Goal: Task Accomplishment & Management: Manage account settings

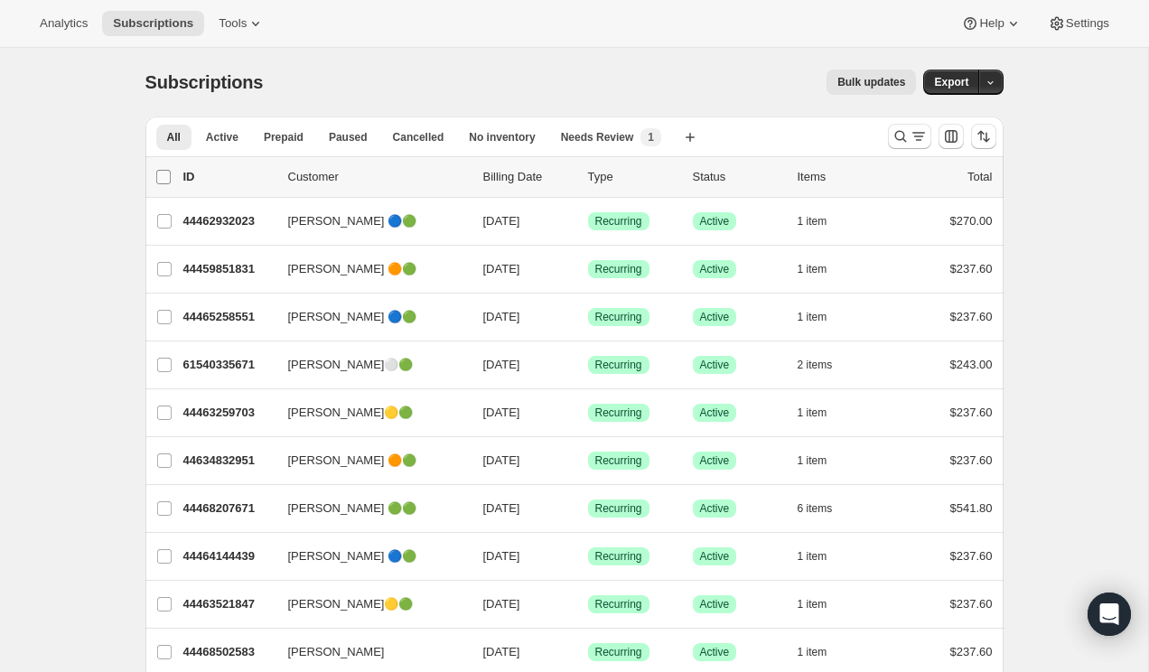
click at [167, 175] on input "0 selected" at bounding box center [163, 177] width 14 height 14
checkbox input "true"
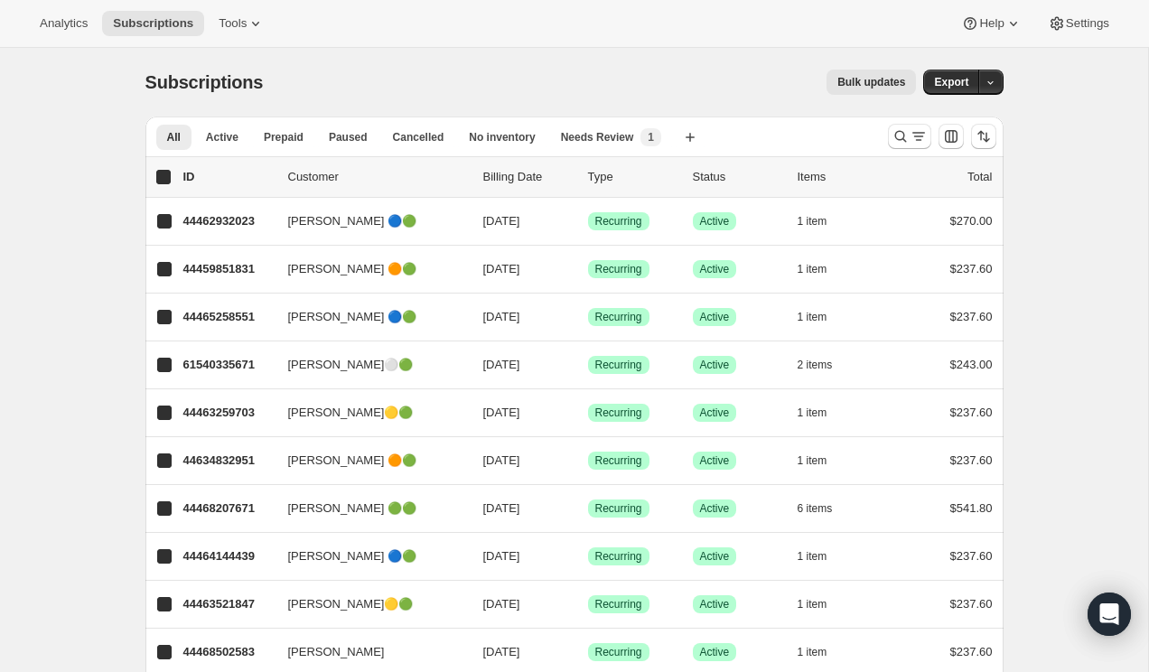
checkbox input "true"
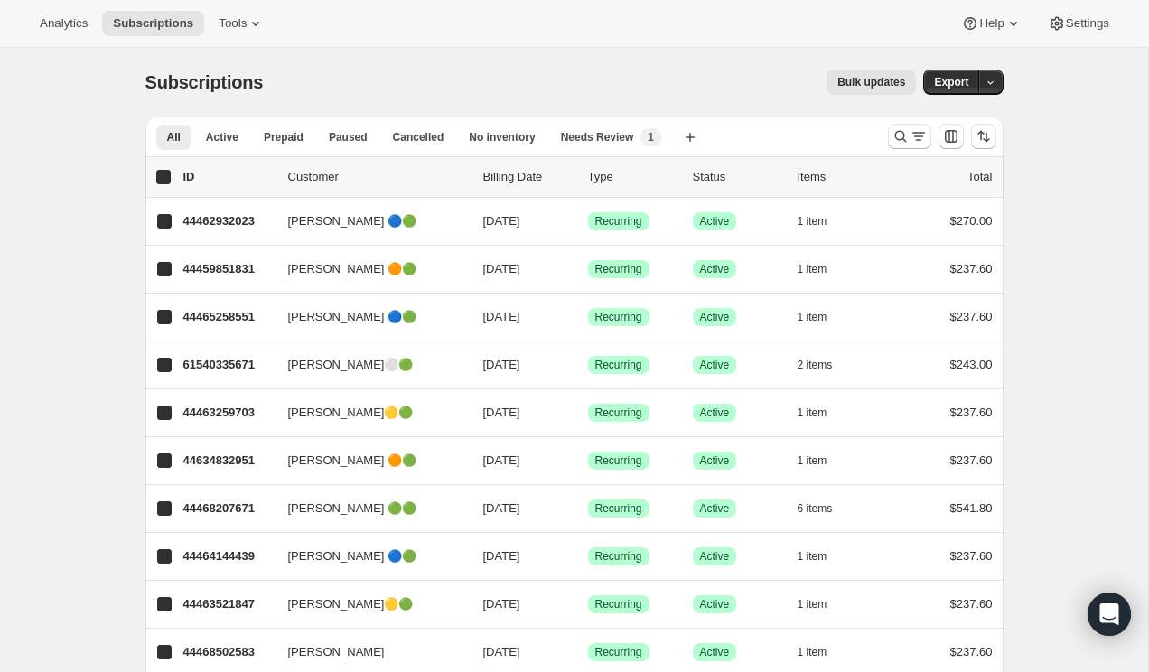
checkbox input "true"
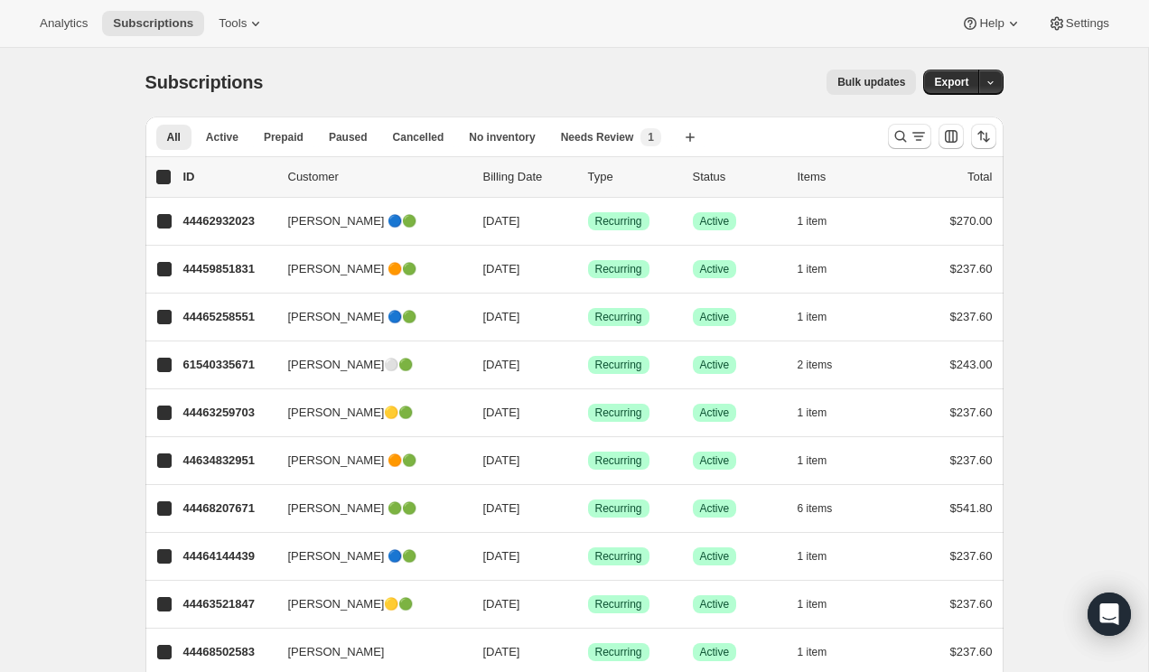
checkbox input "true"
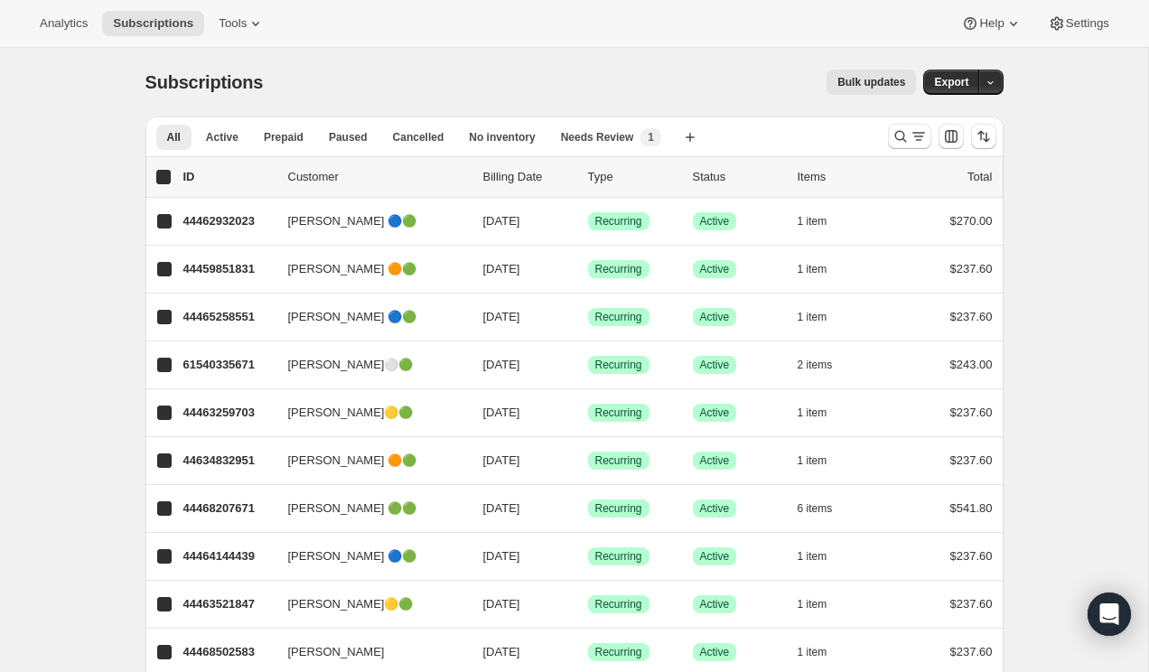
checkbox input "true"
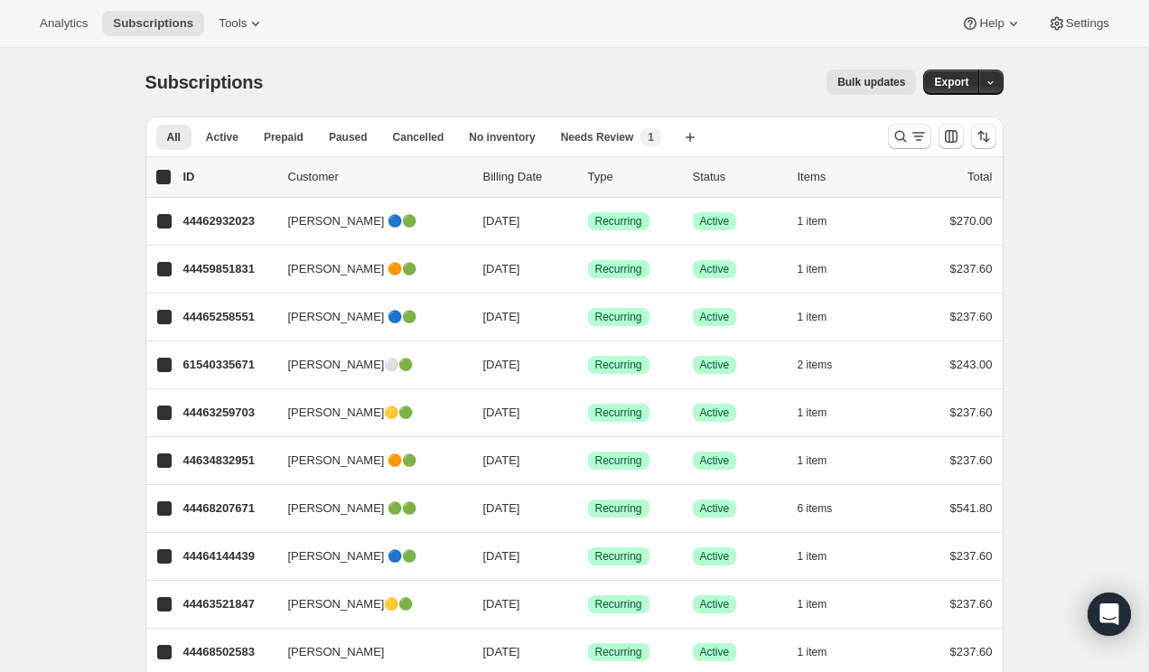
checkbox input "true"
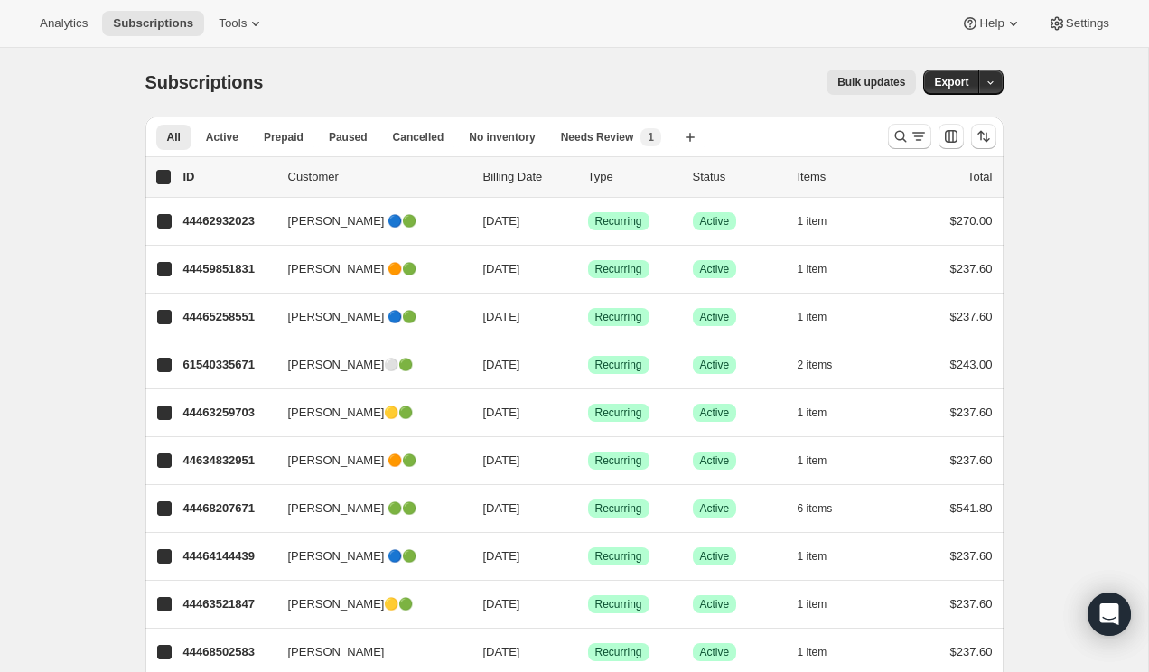
checkbox input "true"
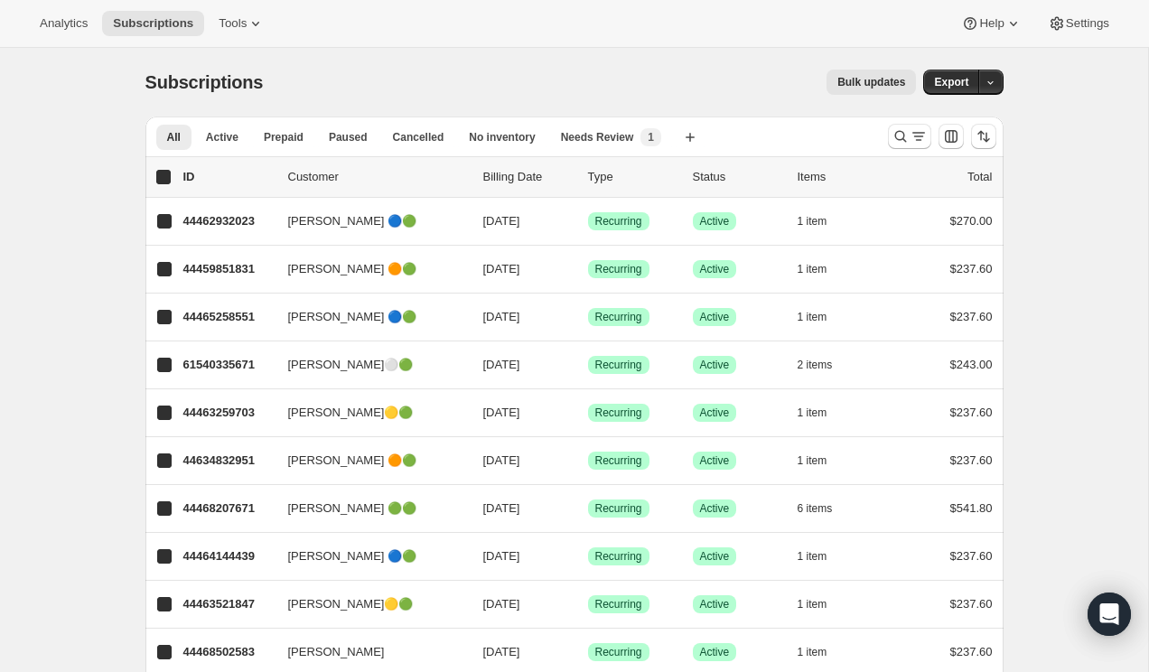
checkbox input "true"
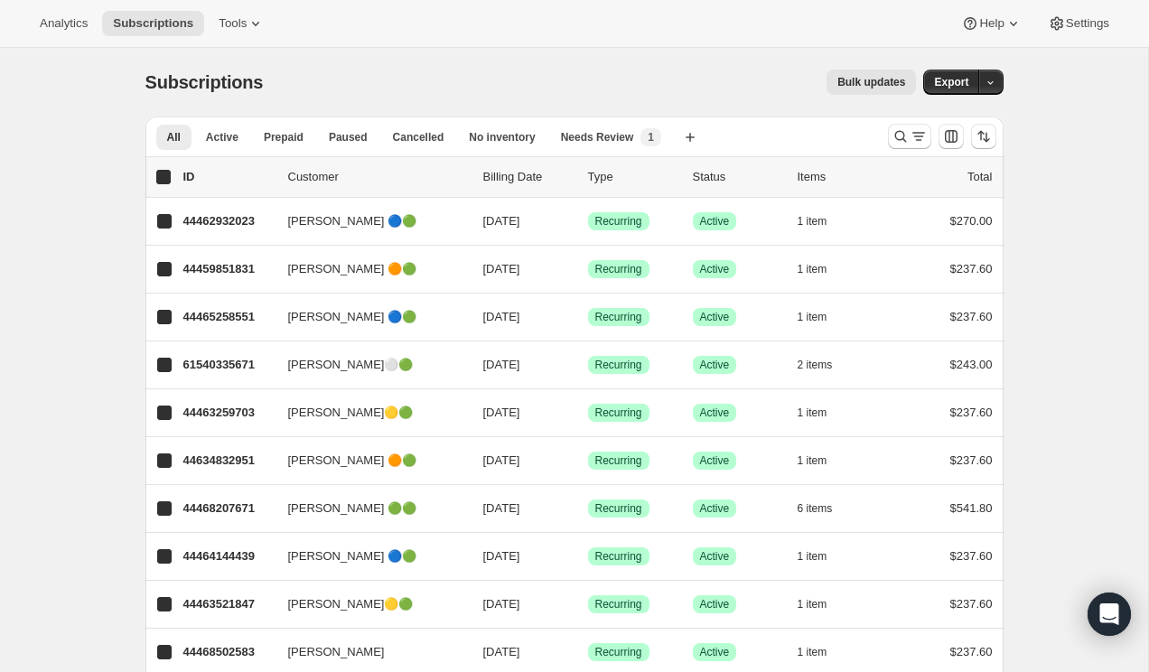
checkbox input "true"
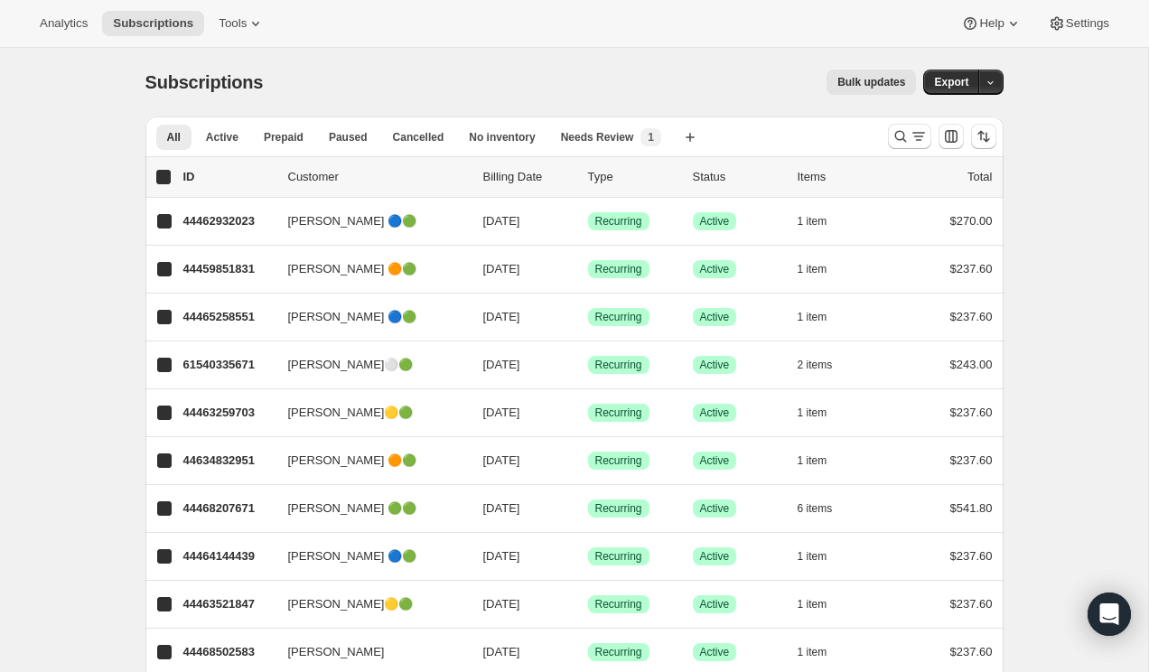
checkbox input "true"
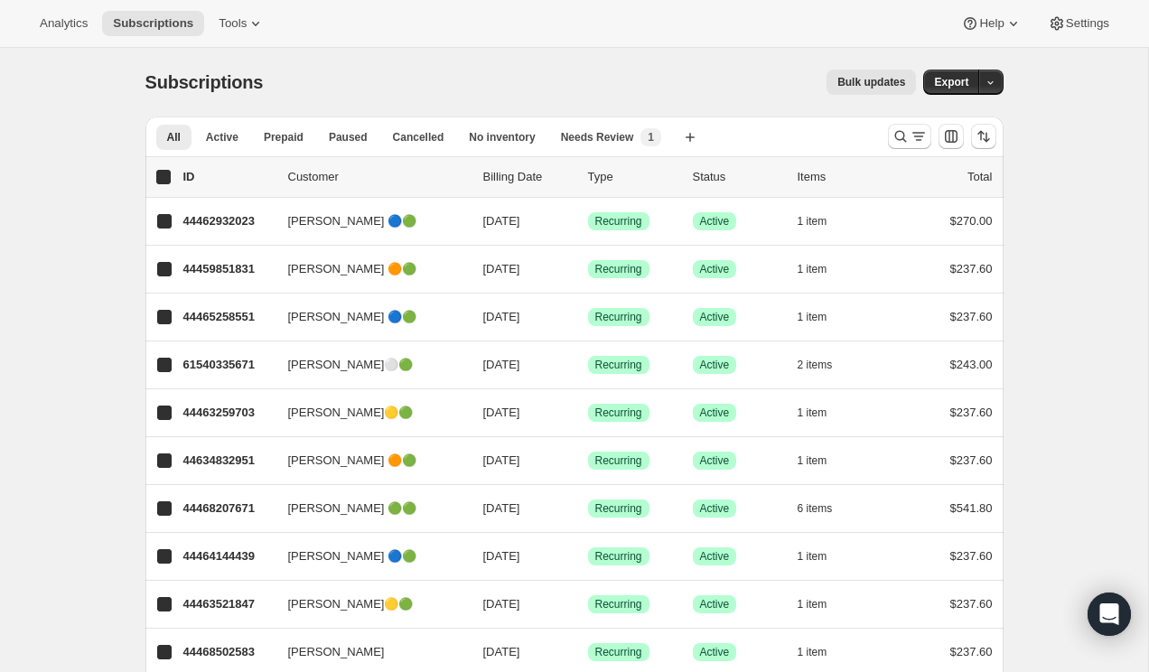
checkbox input "true"
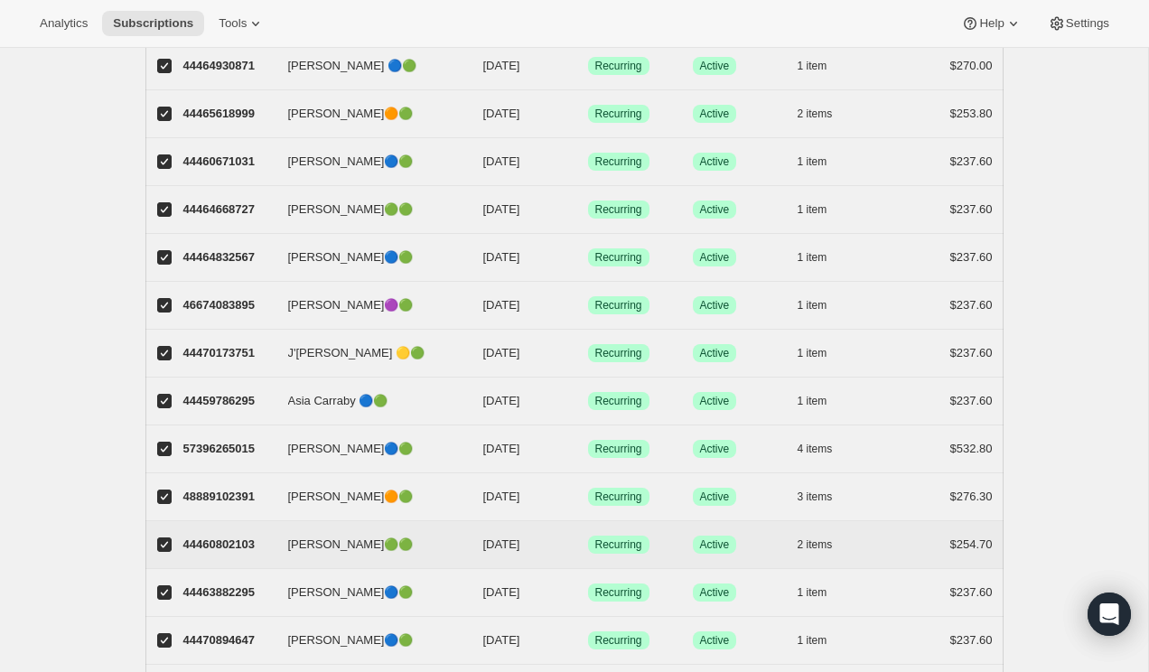
scroll to position [2020, 0]
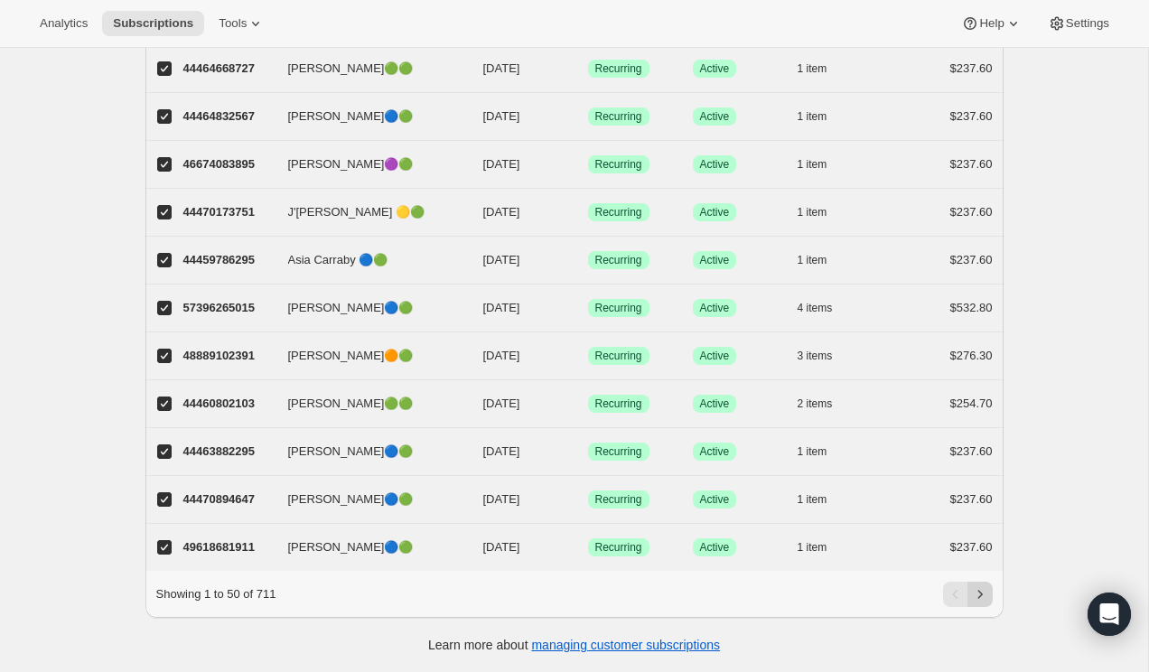
click at [976, 585] on button "Next" at bounding box center [979, 594] width 25 height 25
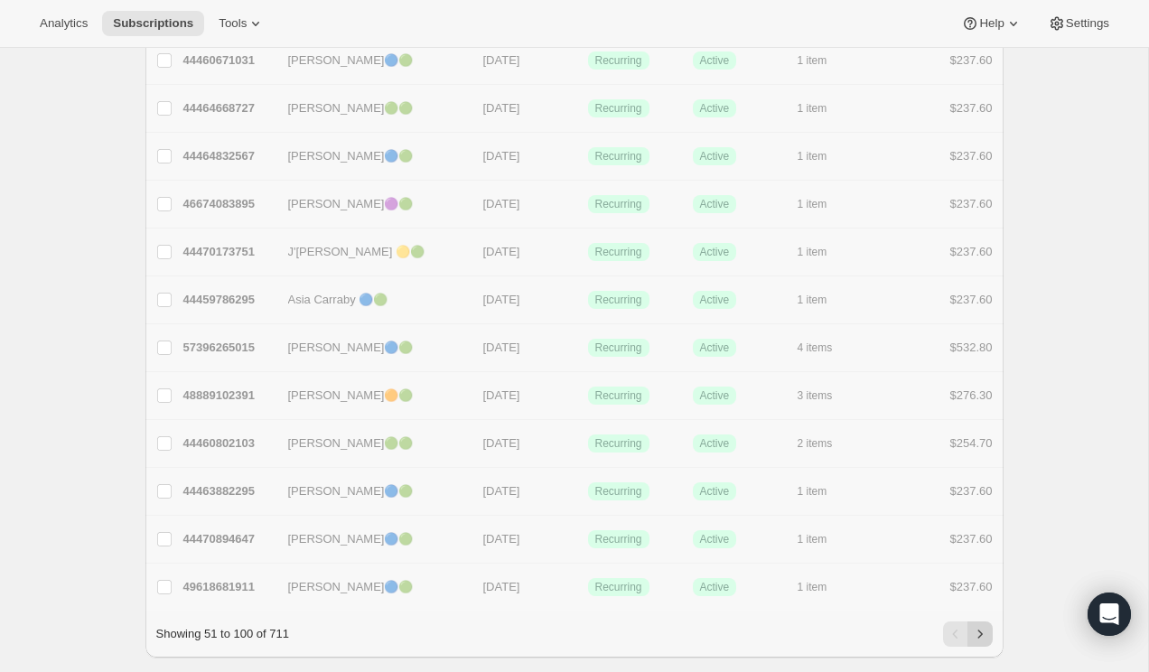
checkbox input "false"
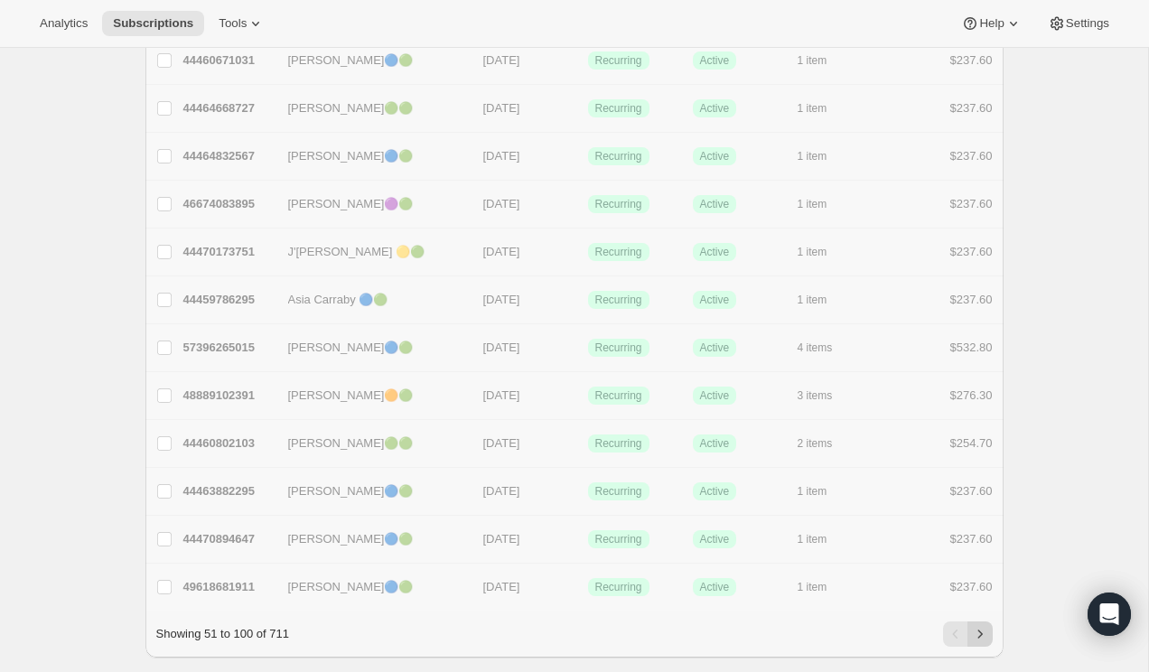
checkbox input "false"
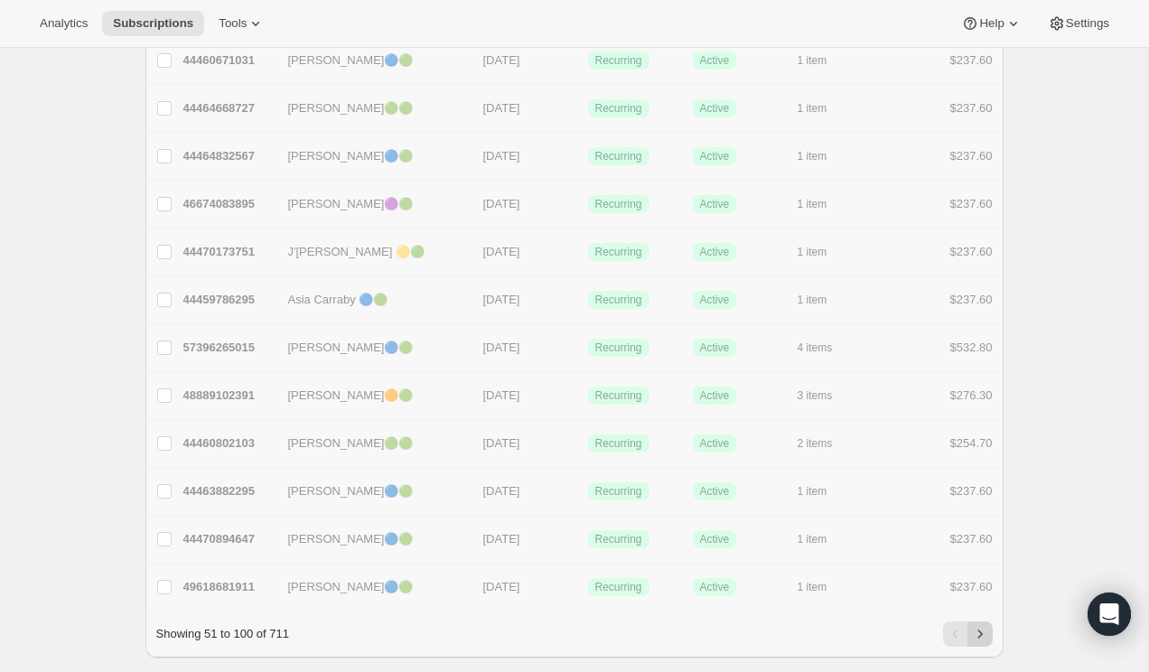
checkbox input "false"
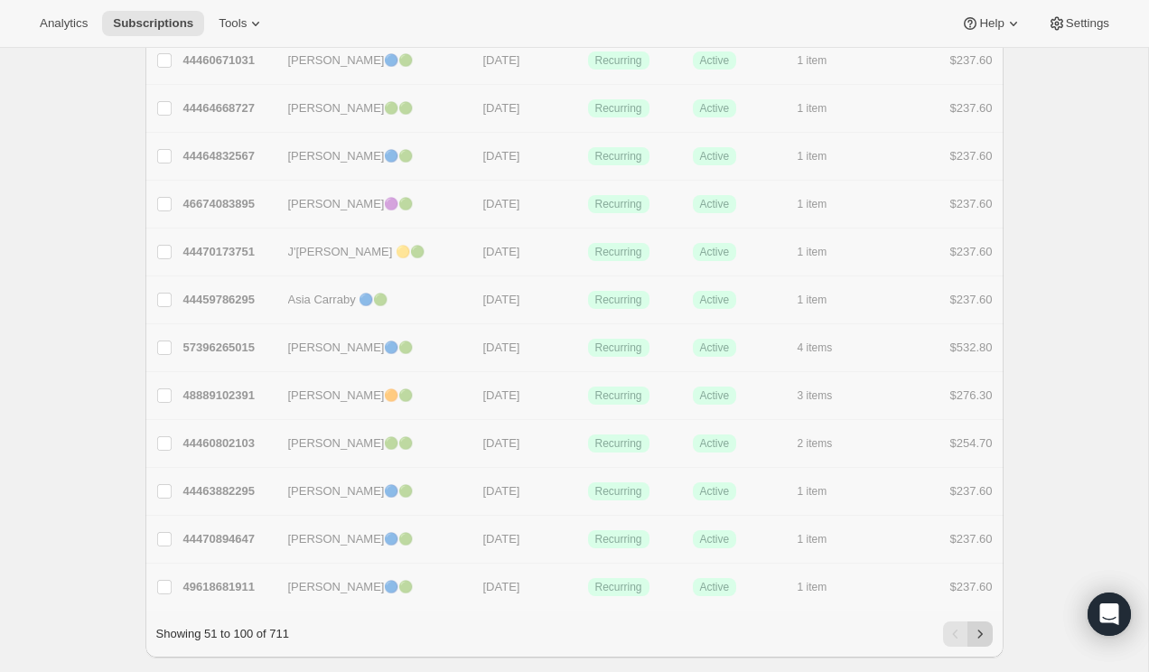
checkbox input "false"
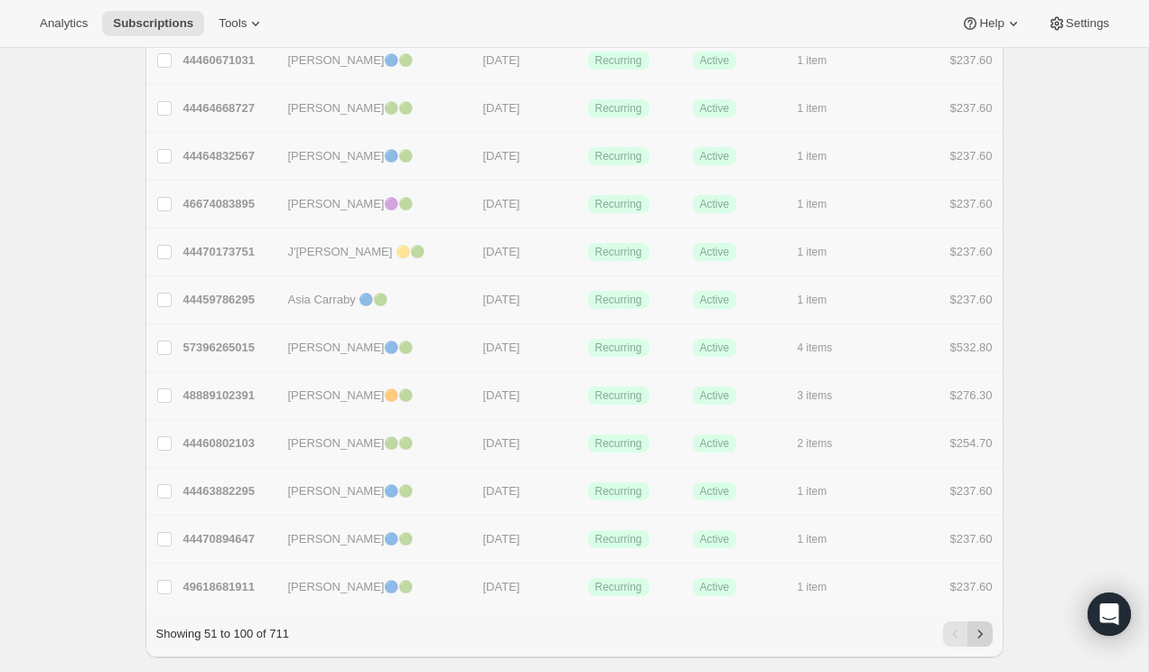
checkbox input "false"
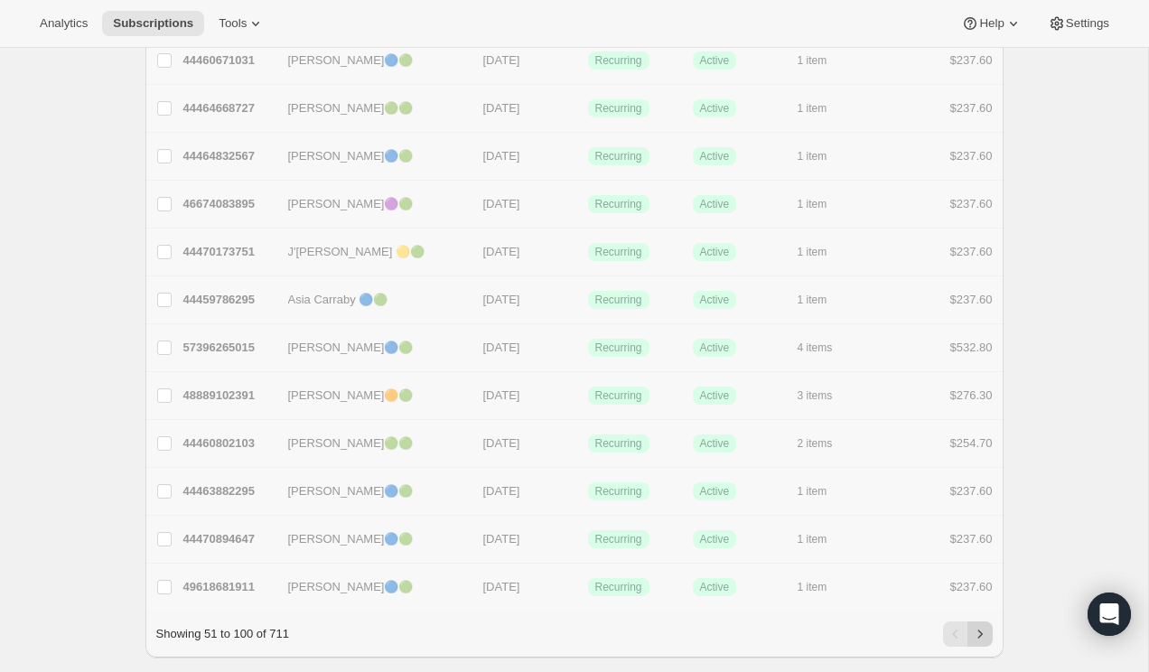
checkbox input "false"
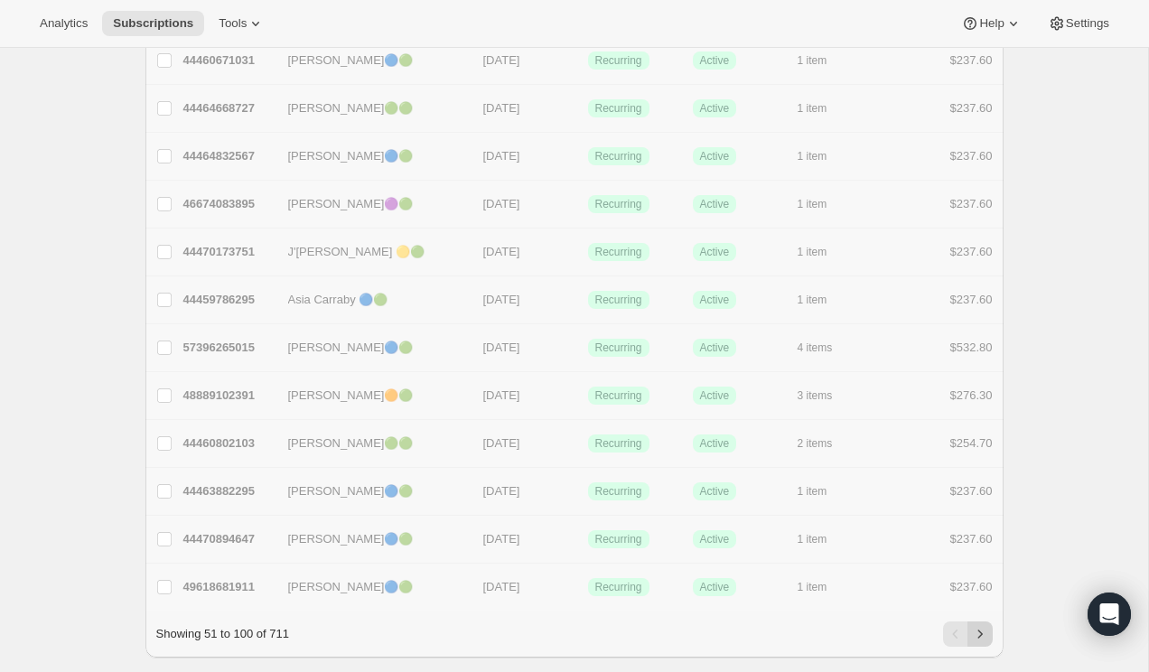
checkbox input "false"
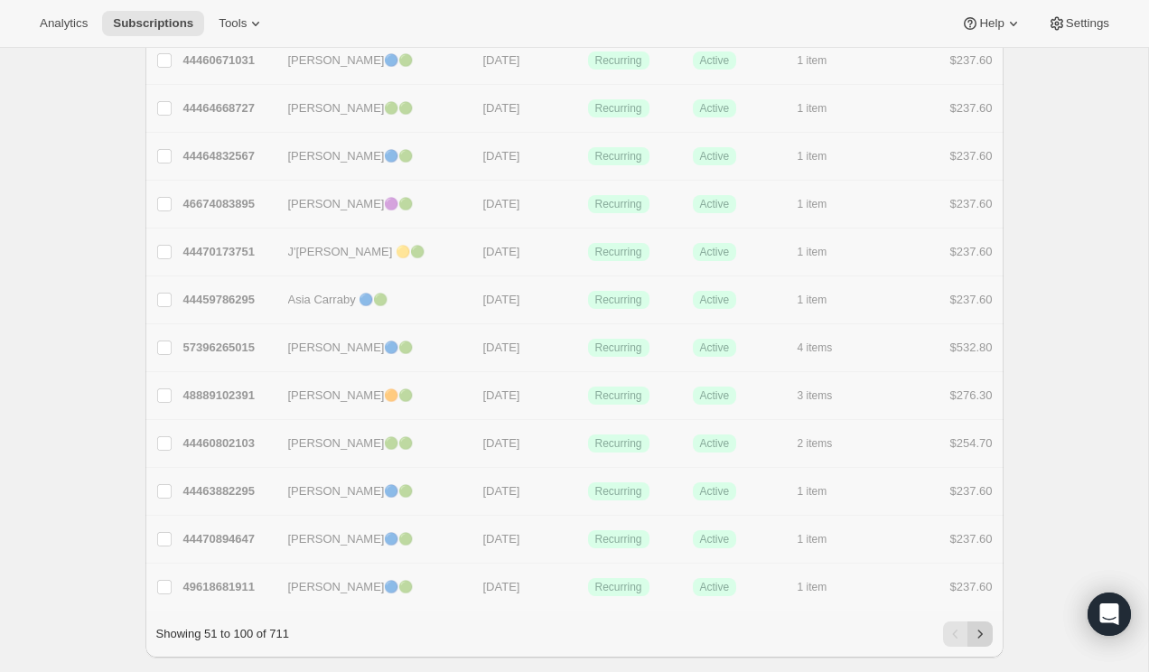
checkbox input "false"
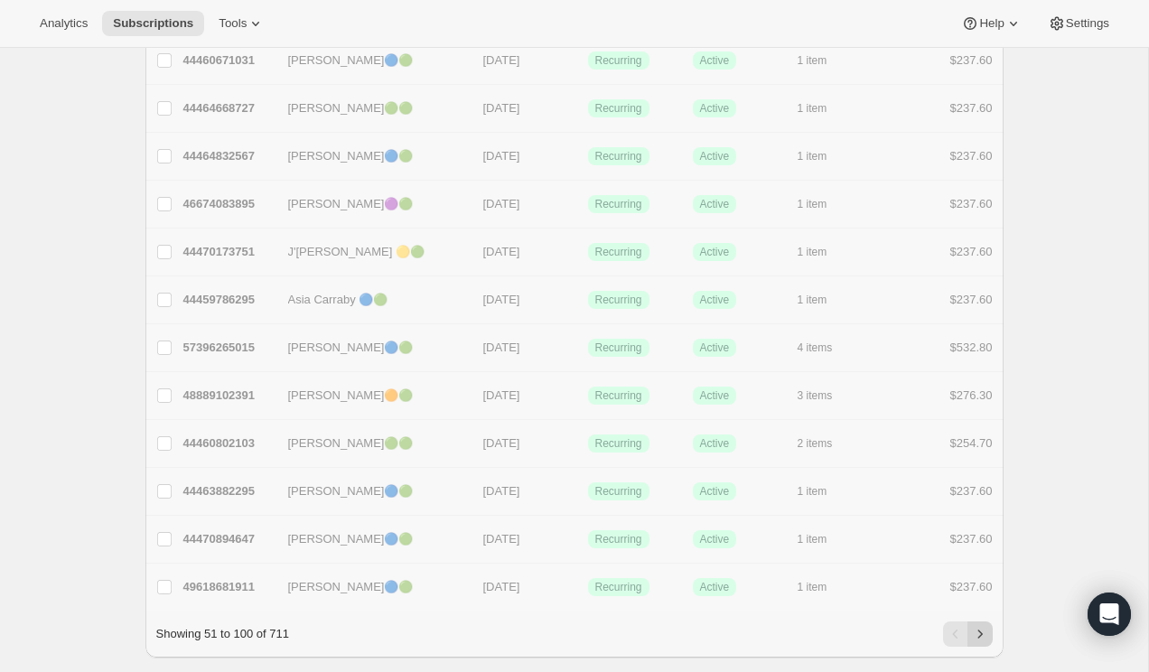
checkbox input "false"
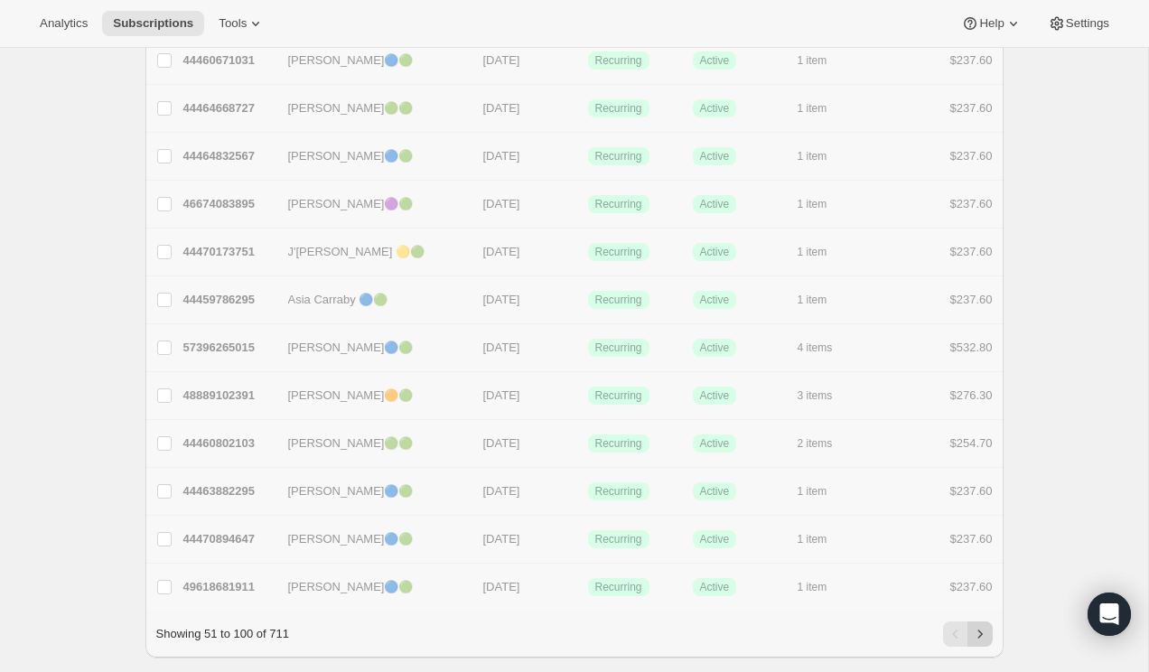
checkbox input "false"
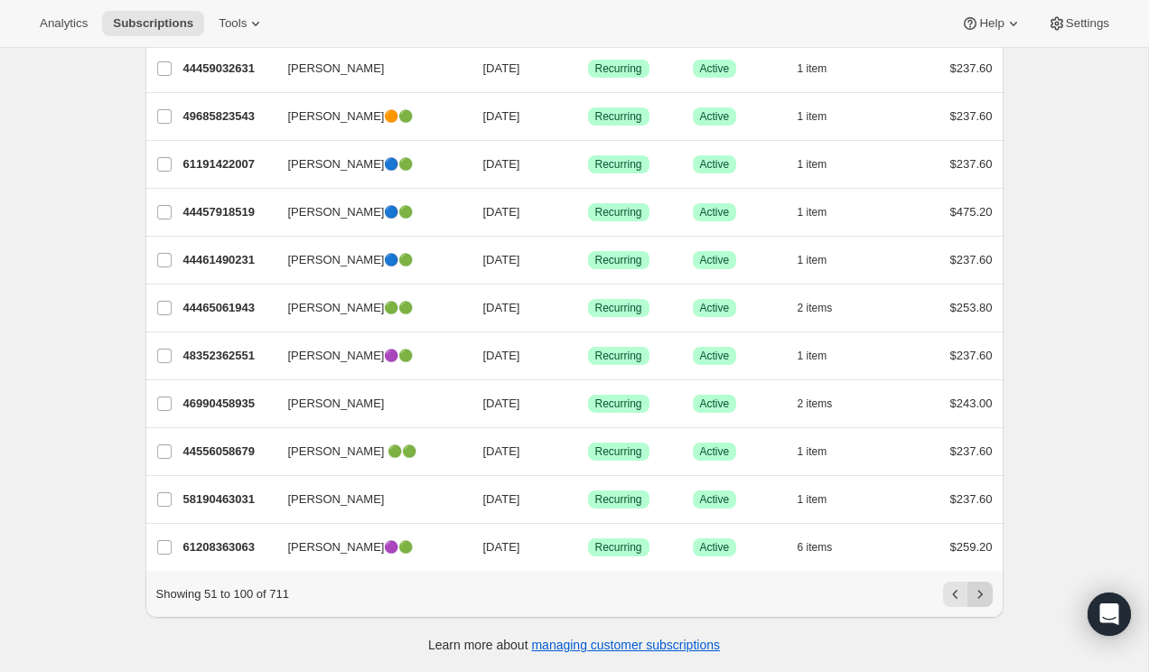
click at [979, 584] on button "Next" at bounding box center [979, 594] width 25 height 25
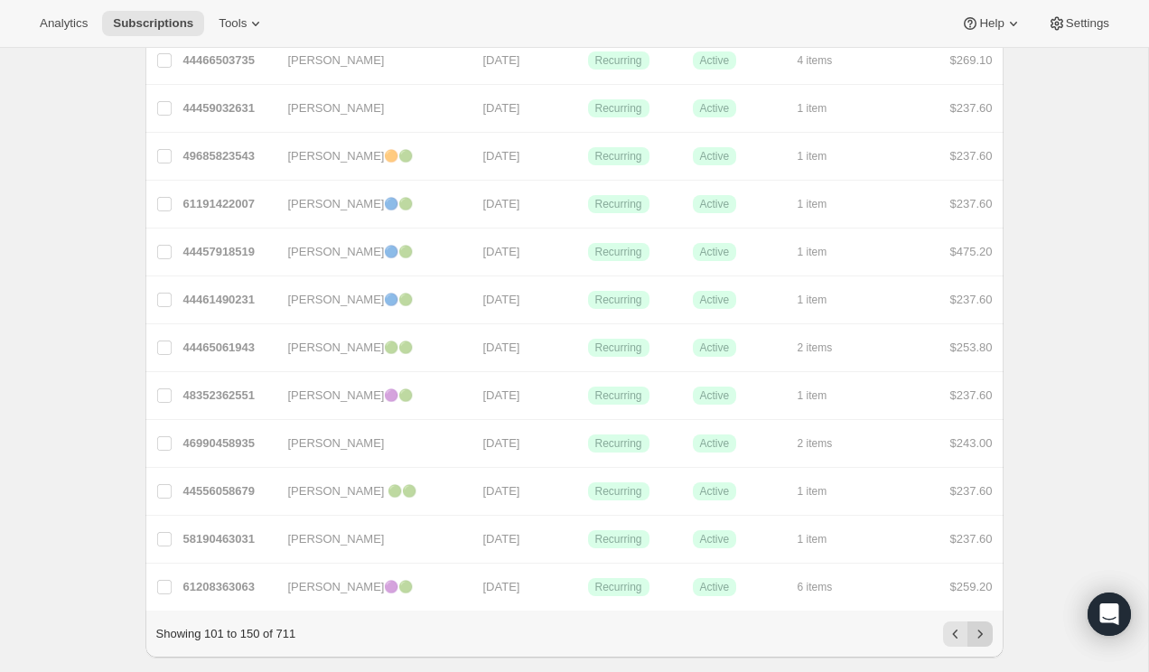
checkbox input "false"
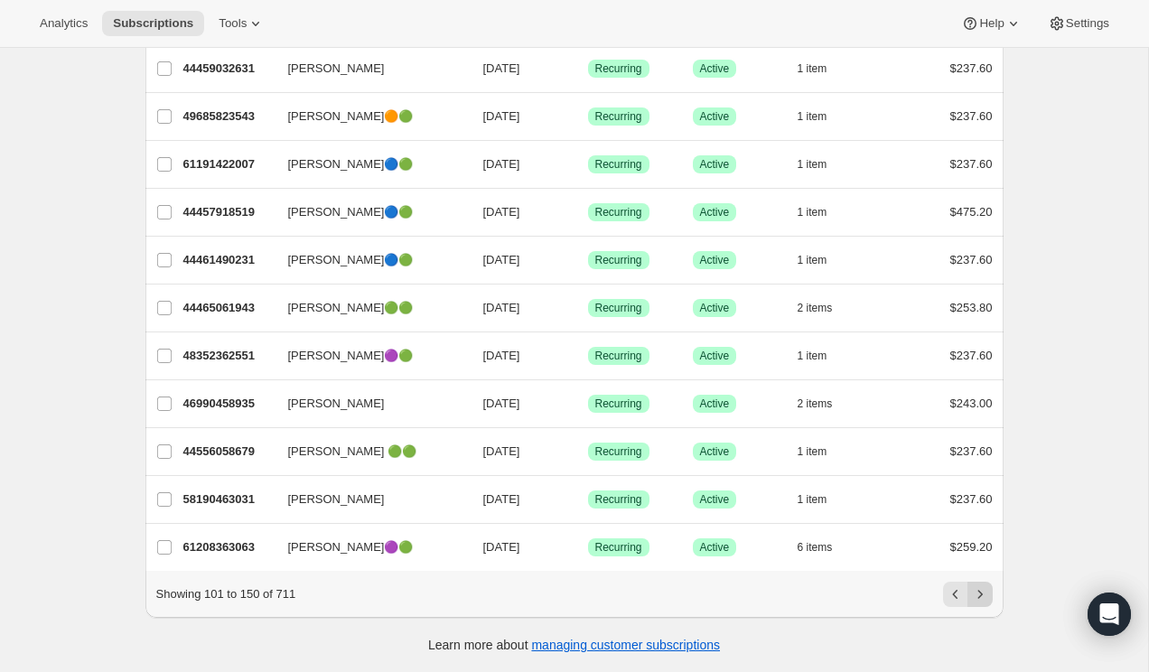
click at [974, 588] on icon "Next" at bounding box center [980, 594] width 18 height 18
click at [974, 589] on icon "Next" at bounding box center [980, 594] width 18 height 18
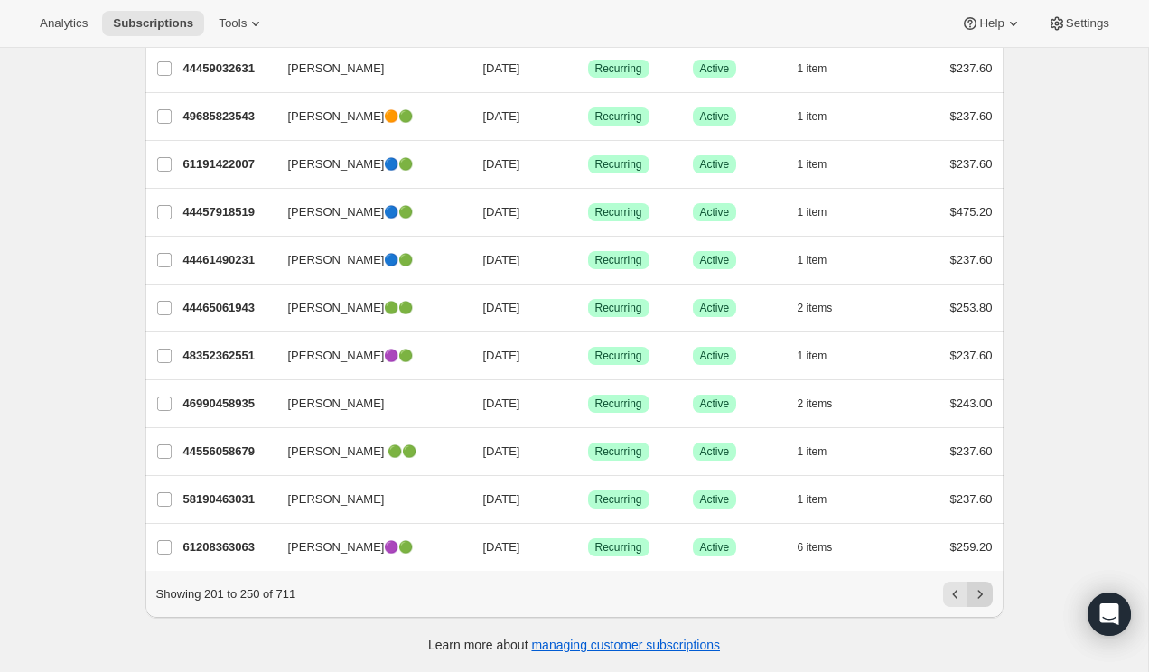
click at [983, 593] on icon "Next" at bounding box center [980, 594] width 18 height 18
click at [981, 615] on div "Showing 301 to 350 of 711" at bounding box center [574, 594] width 858 height 47
click at [979, 597] on icon "Next" at bounding box center [979, 594] width 5 height 8
click at [979, 599] on icon "Next" at bounding box center [980, 594] width 18 height 18
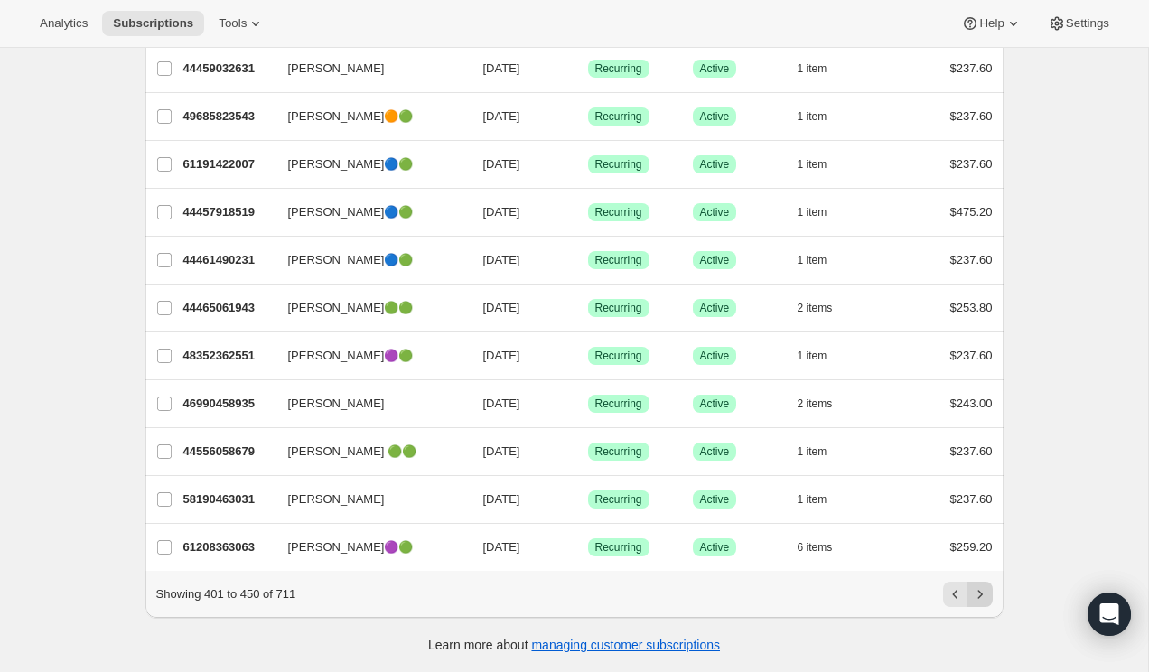
click at [978, 599] on icon "Next" at bounding box center [980, 594] width 18 height 18
click at [978, 596] on icon "Next" at bounding box center [980, 594] width 18 height 18
click at [978, 594] on icon "Next" at bounding box center [980, 594] width 18 height 18
click at [978, 592] on icon "Next" at bounding box center [980, 594] width 18 height 18
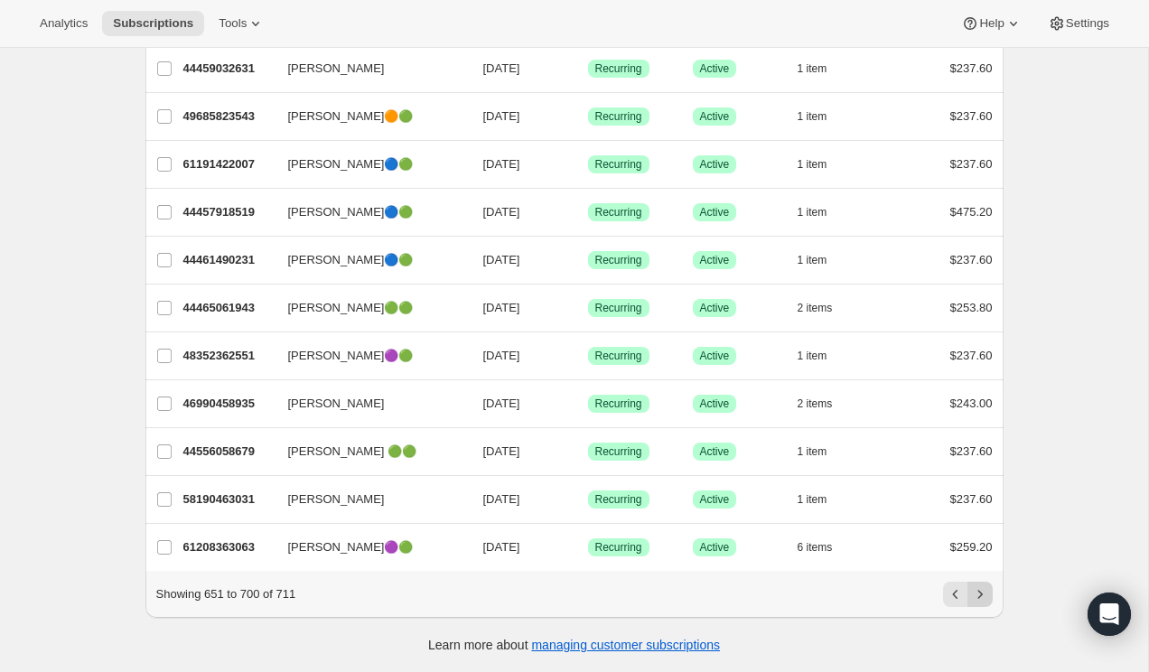
click at [978, 592] on icon "Next" at bounding box center [980, 594] width 18 height 18
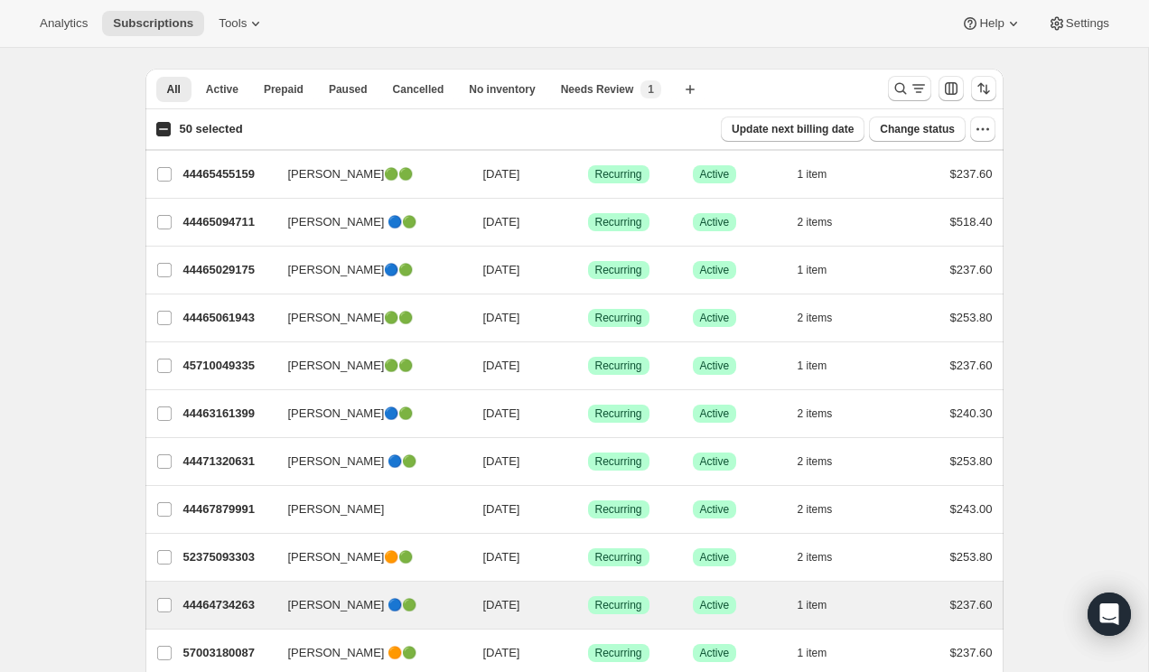
scroll to position [0, 0]
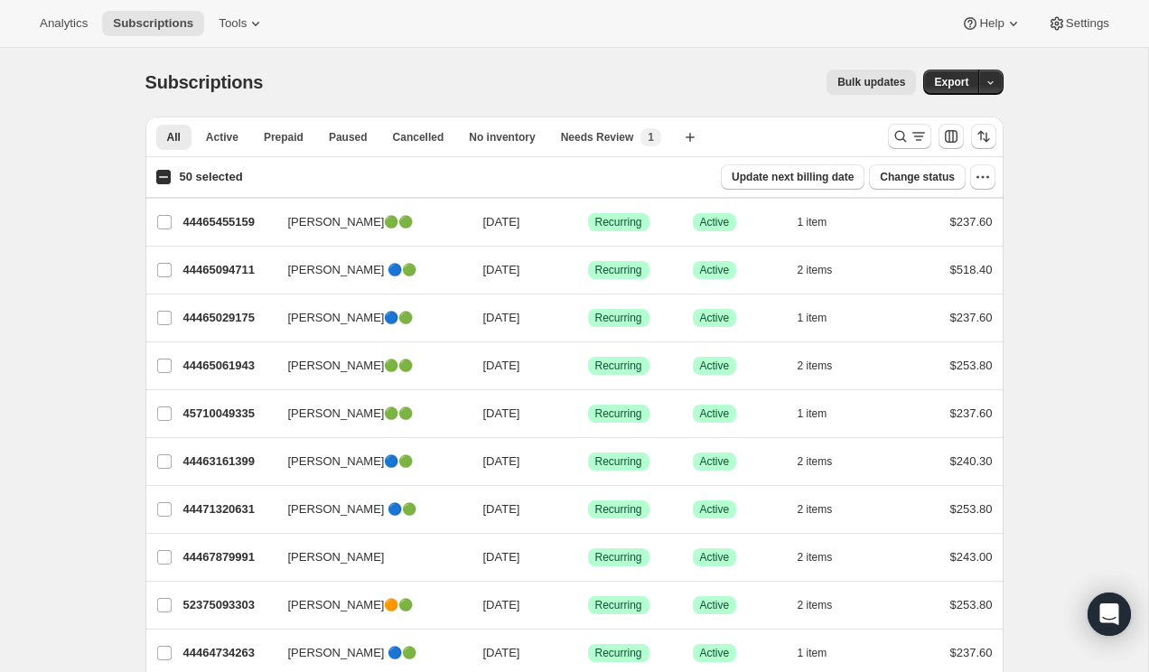
click at [164, 180] on input "50 selected" at bounding box center [163, 177] width 14 height 14
checkbox input "true"
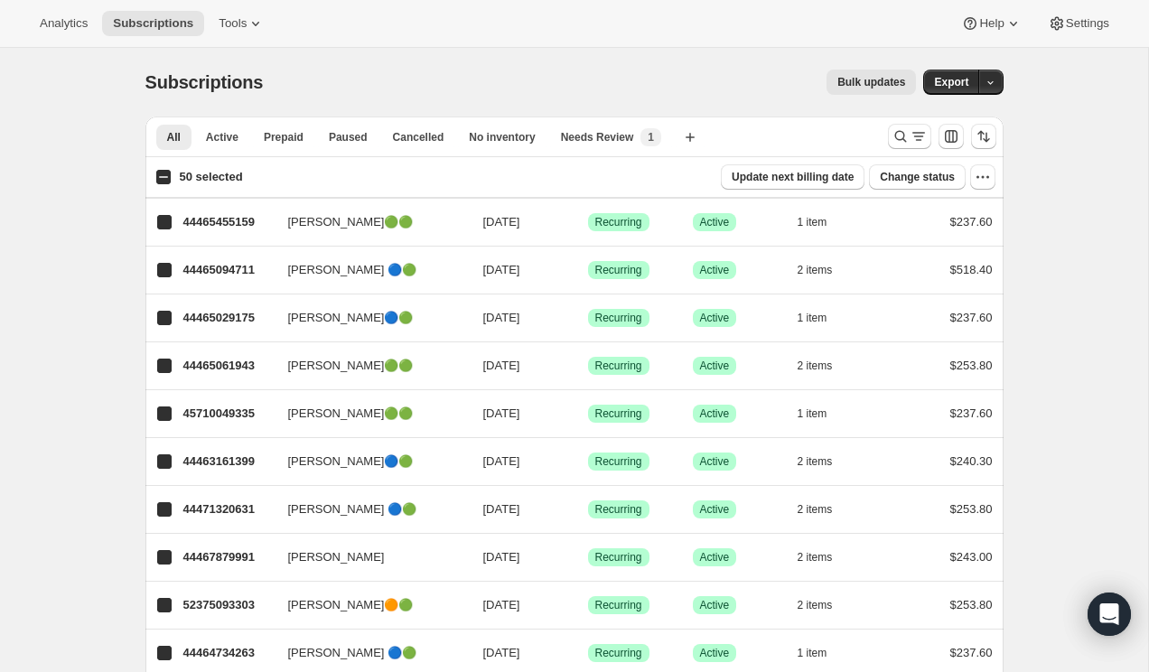
checkbox input "true"
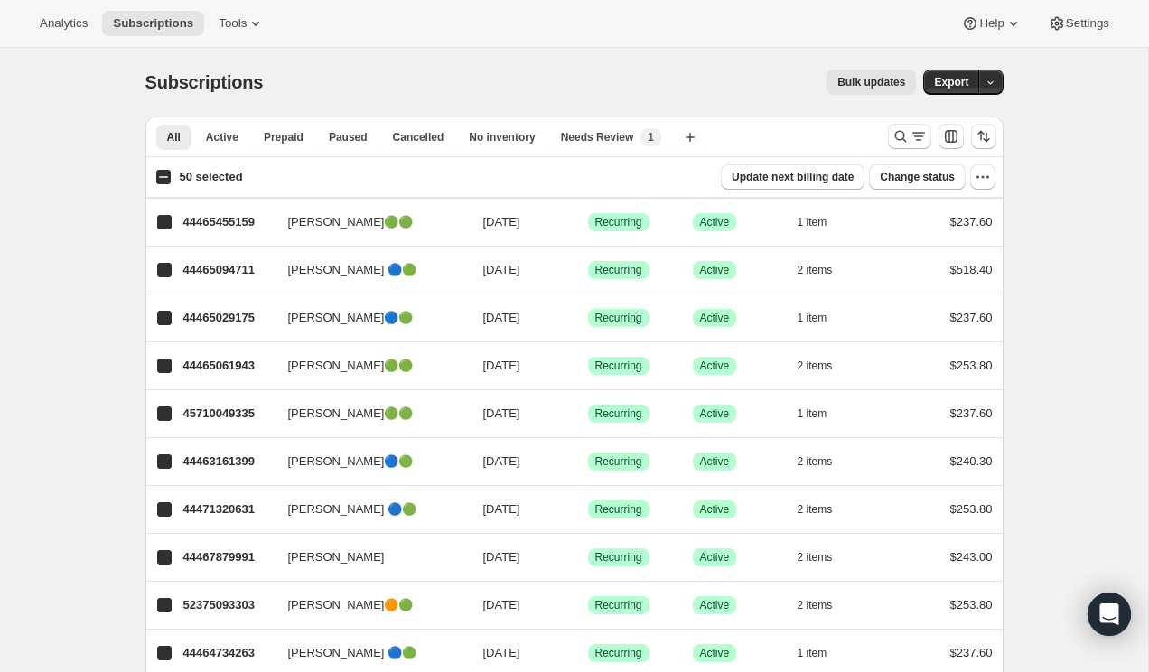
checkbox input "true"
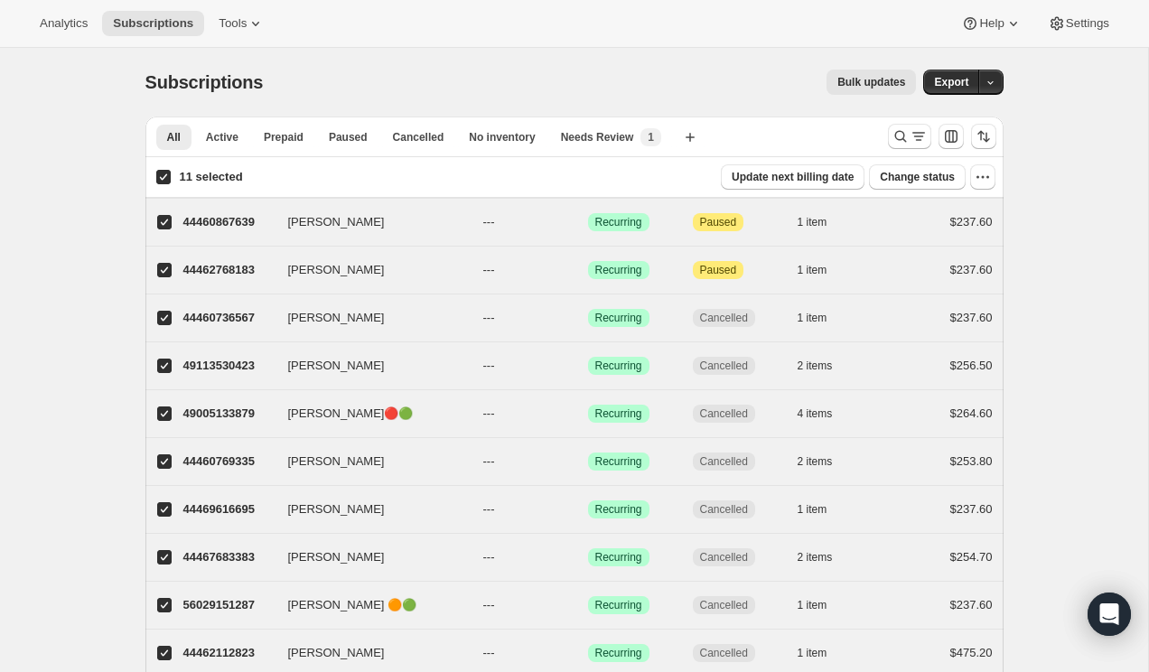
click at [164, 180] on input "11 selected" at bounding box center [163, 177] width 14 height 14
checkbox input "false"
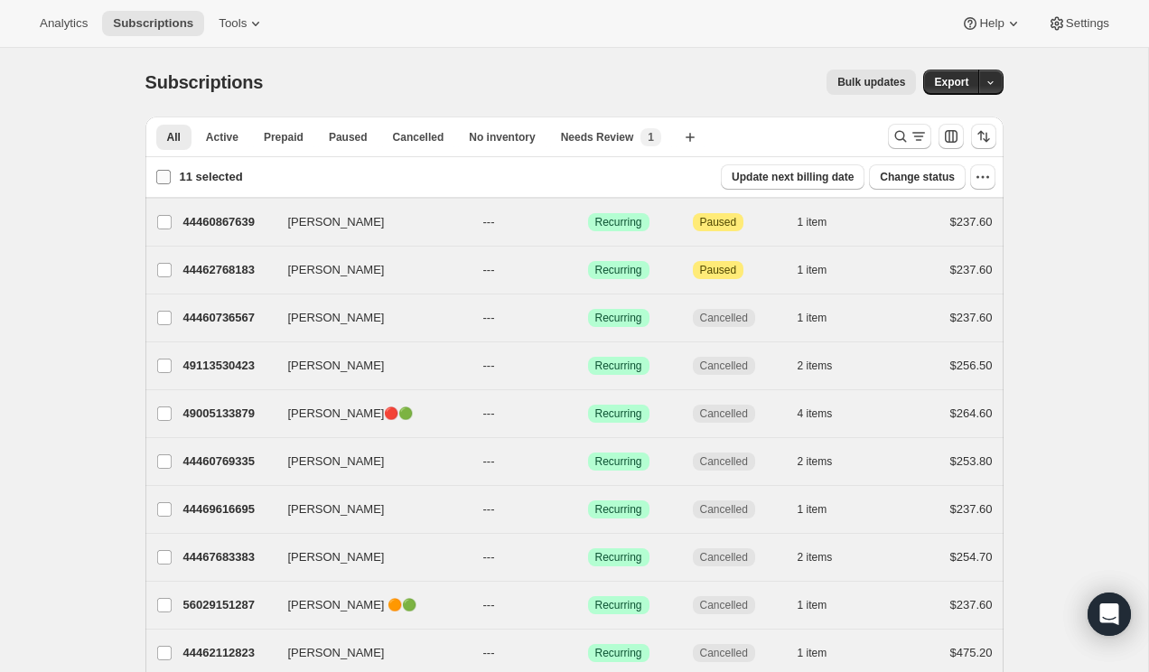
checkbox input "false"
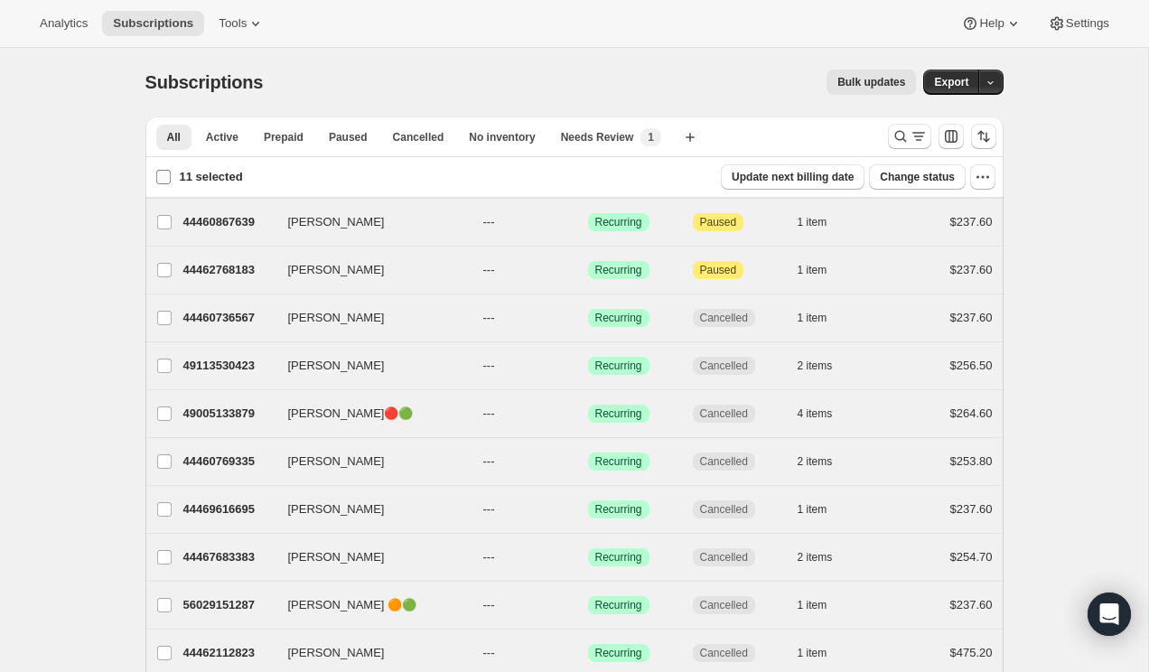
checkbox input "false"
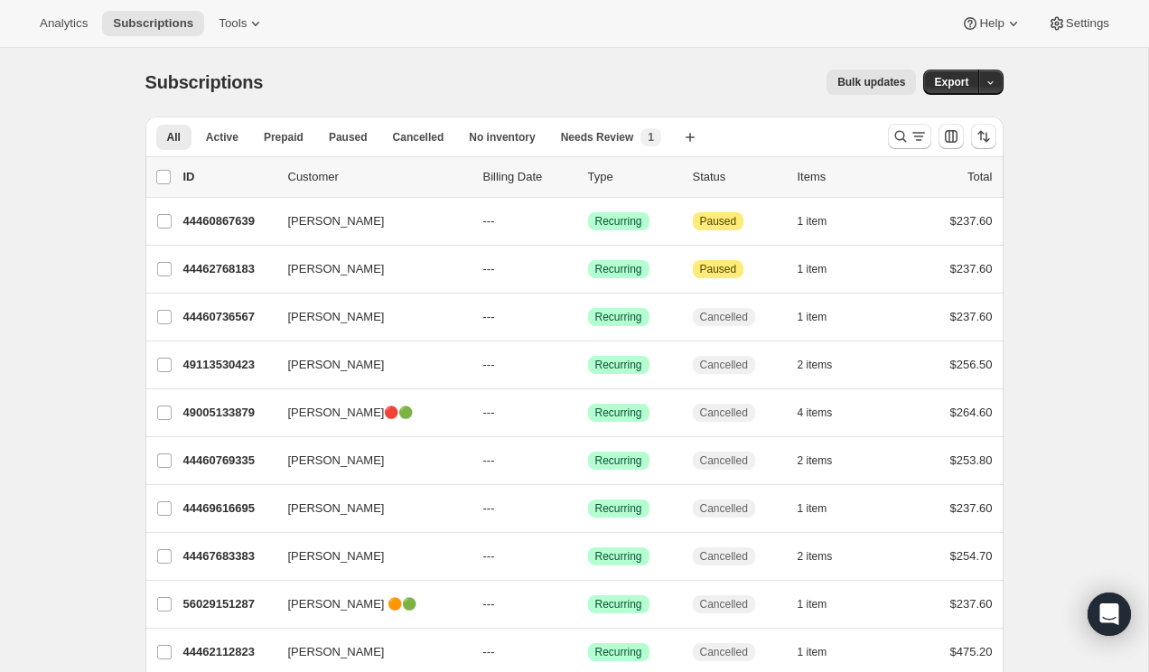
click at [52, 36] on div "Analytics Subscriptions Tools Help Settings" at bounding box center [574, 24] width 1149 height 48
click at [52, 18] on span "Analytics" at bounding box center [64, 23] width 48 height 14
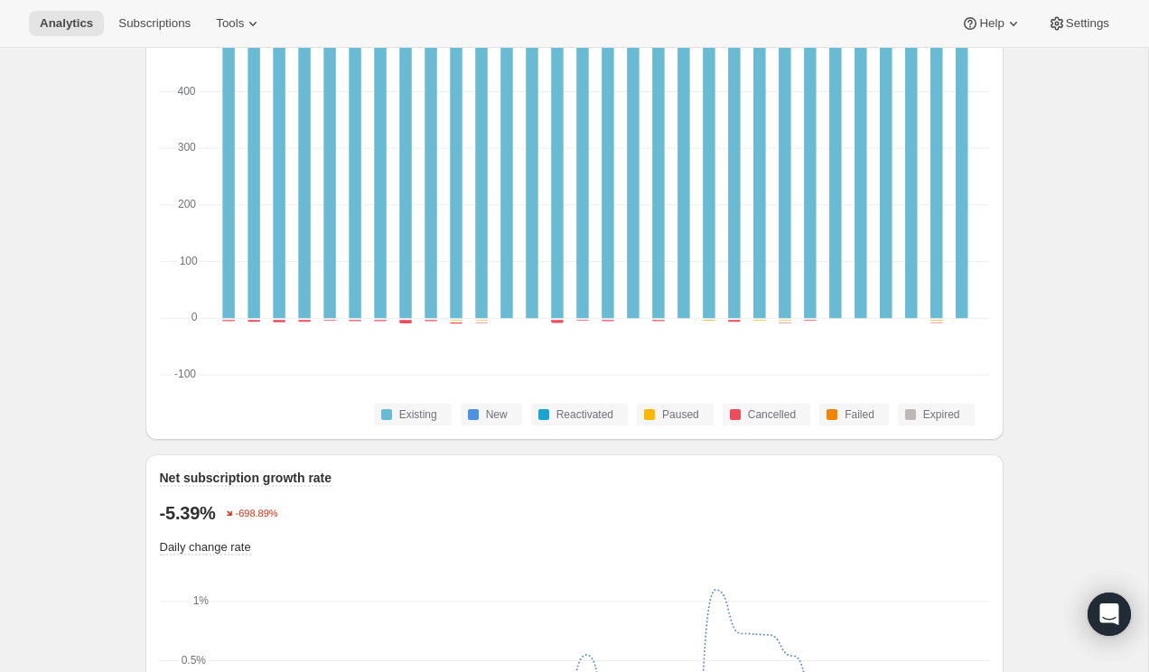
scroll to position [791, 0]
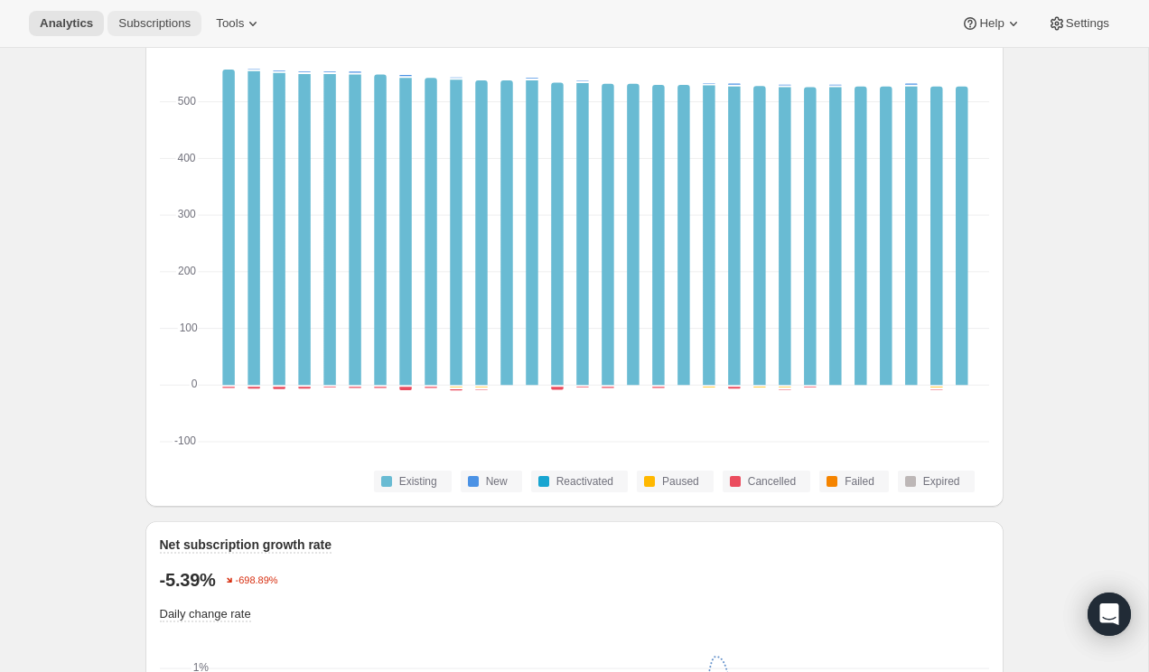
click at [139, 18] on span "Subscriptions" at bounding box center [154, 23] width 72 height 14
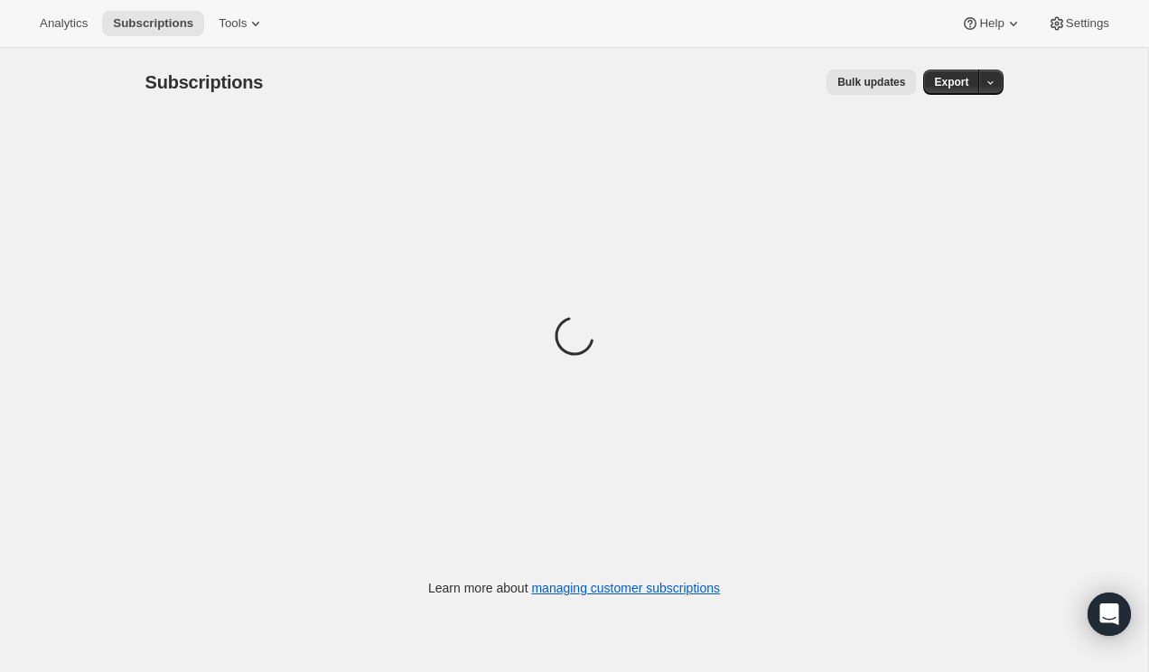
click at [440, 96] on div "Subscriptions. This page is ready Subscriptions Bulk updates More actions Bulk …" at bounding box center [574, 82] width 858 height 69
